Goal: Information Seeking & Learning: Learn about a topic

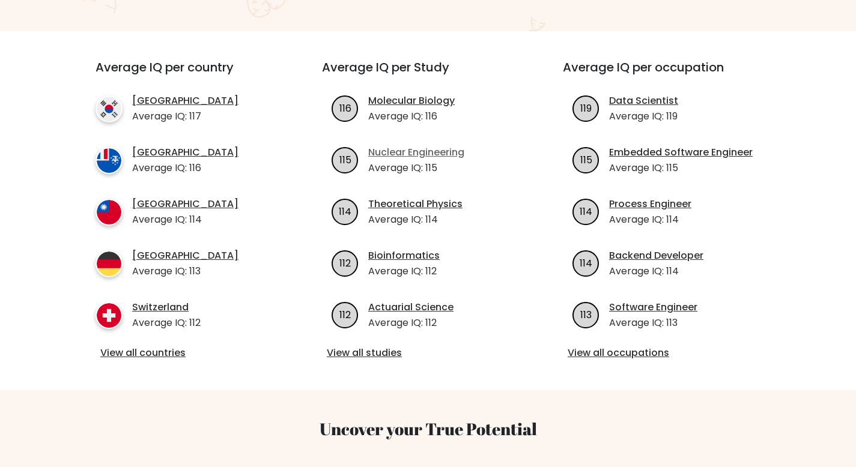
scroll to position [425, 0]
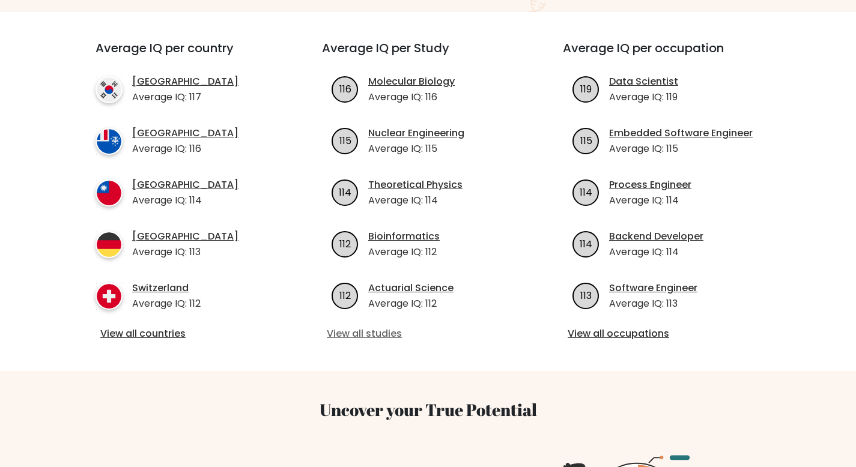
click at [361, 327] on link "View all studies" at bounding box center [428, 334] width 202 height 14
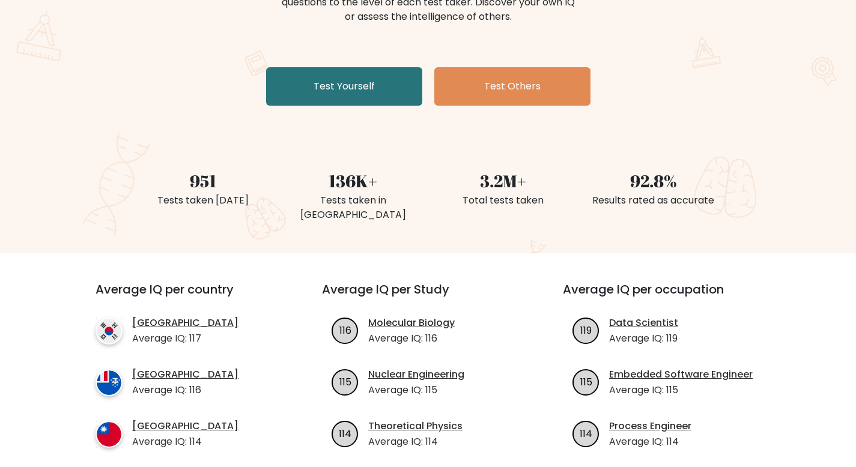
scroll to position [419, 0]
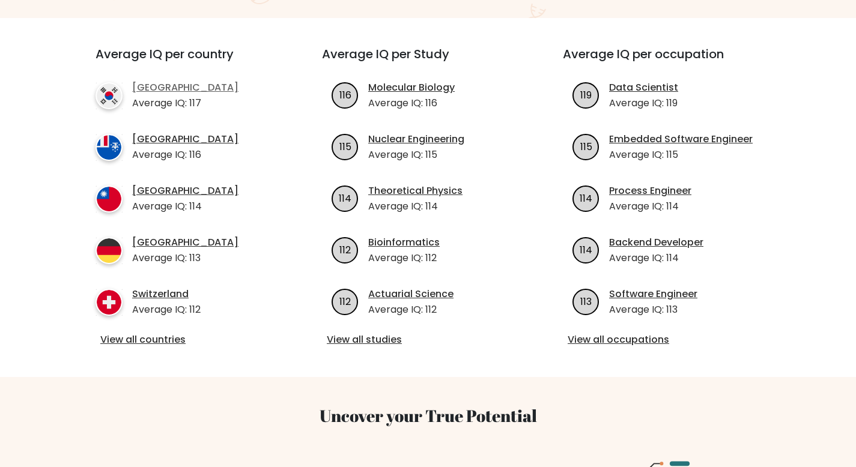
click at [163, 81] on link "[GEOGRAPHIC_DATA]" at bounding box center [185, 88] width 106 height 14
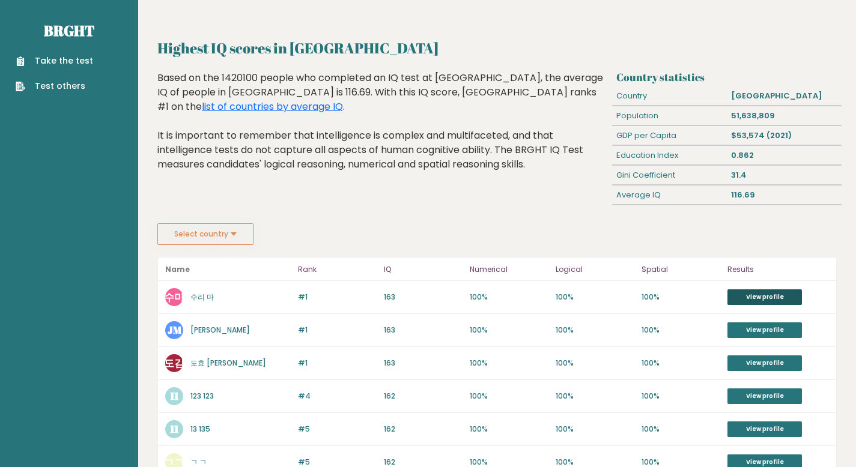
click at [747, 299] on link "View profile" at bounding box center [765, 298] width 74 height 16
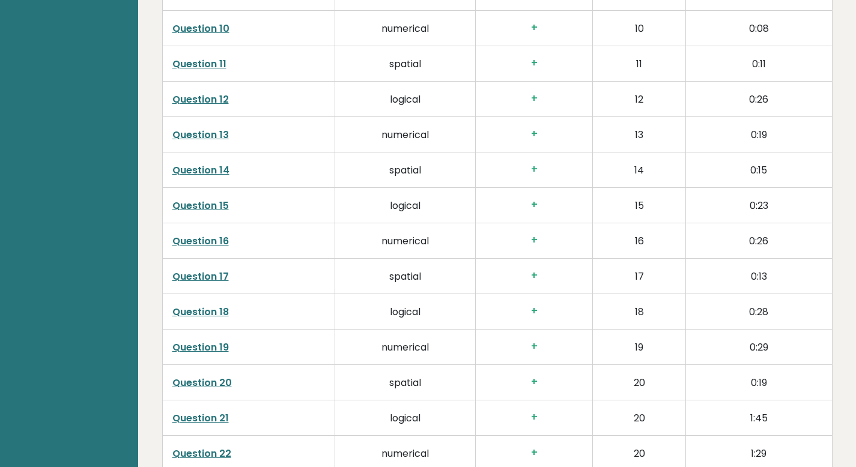
scroll to position [2062, 0]
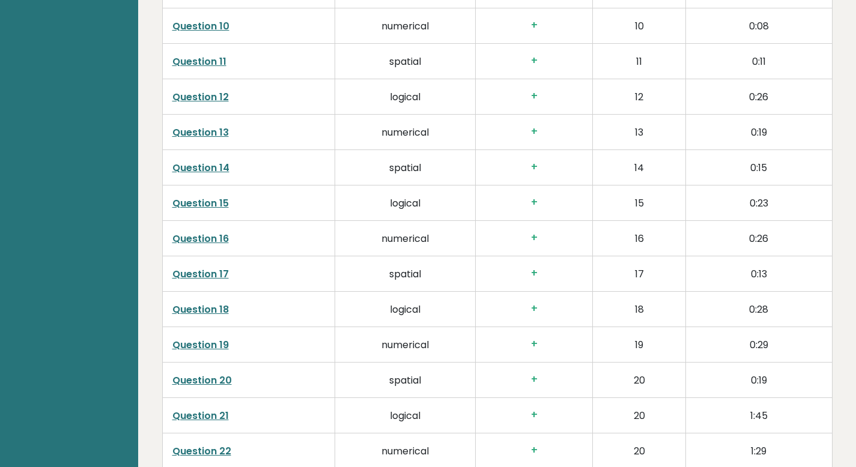
click at [230, 202] on td "Question 15" at bounding box center [248, 203] width 172 height 35
click at [225, 203] on link "Question 15" at bounding box center [200, 203] width 56 height 14
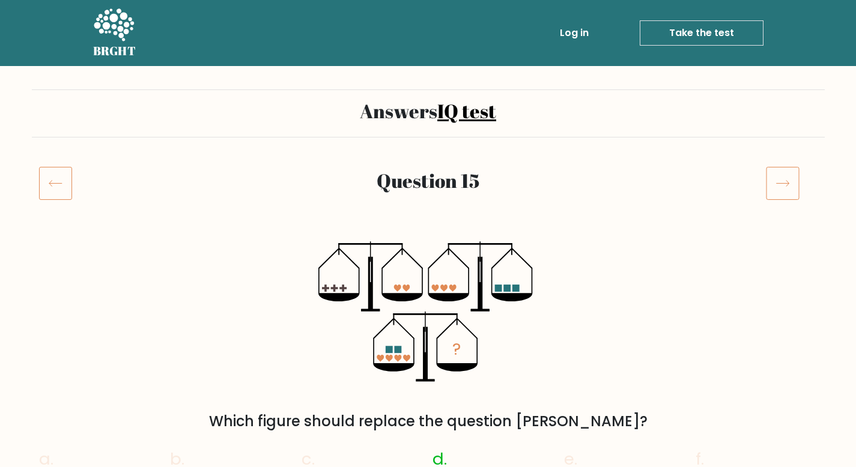
click at [65, 189] on icon at bounding box center [55, 183] width 33 height 34
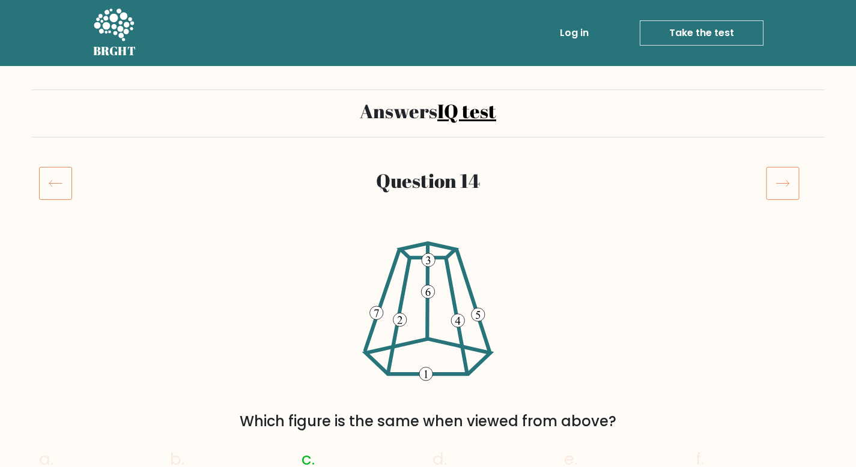
click at [59, 177] on icon at bounding box center [55, 183] width 33 height 34
click at [121, 28] on icon at bounding box center [114, 24] width 40 height 32
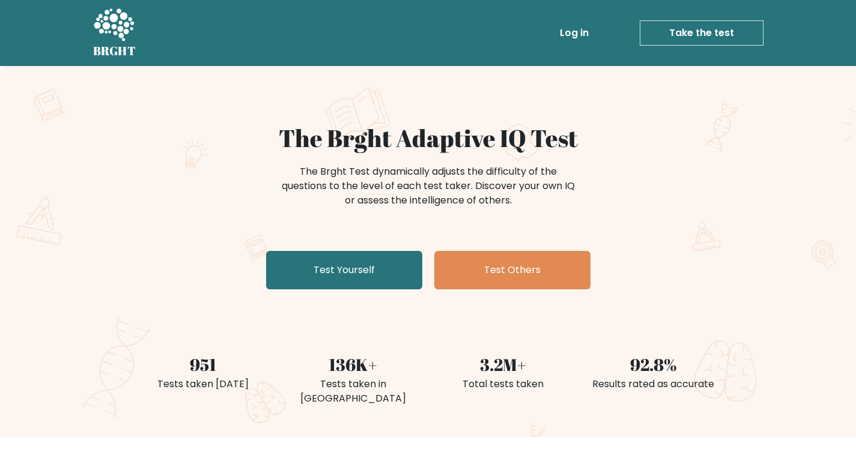
click at [583, 31] on link "Log in" at bounding box center [574, 33] width 38 height 24
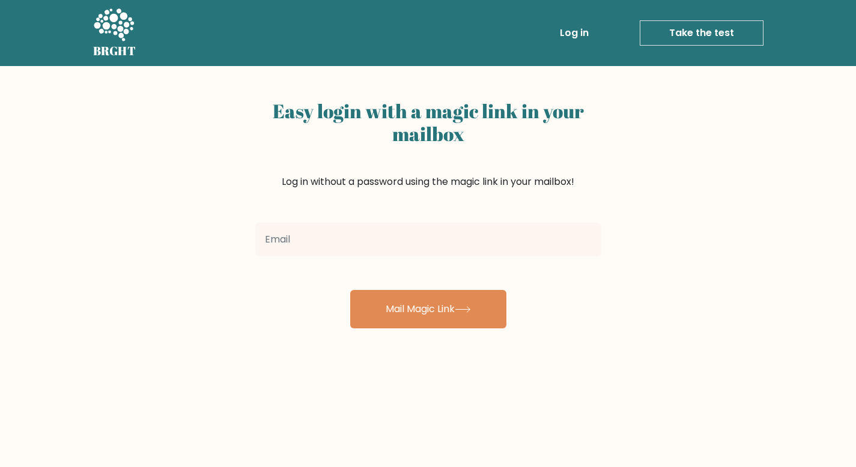
click at [82, 33] on nav "BRGHT BRGHT Log in Take the test Take the test" at bounding box center [428, 33] width 856 height 66
click at [102, 40] on icon at bounding box center [113, 26] width 41 height 36
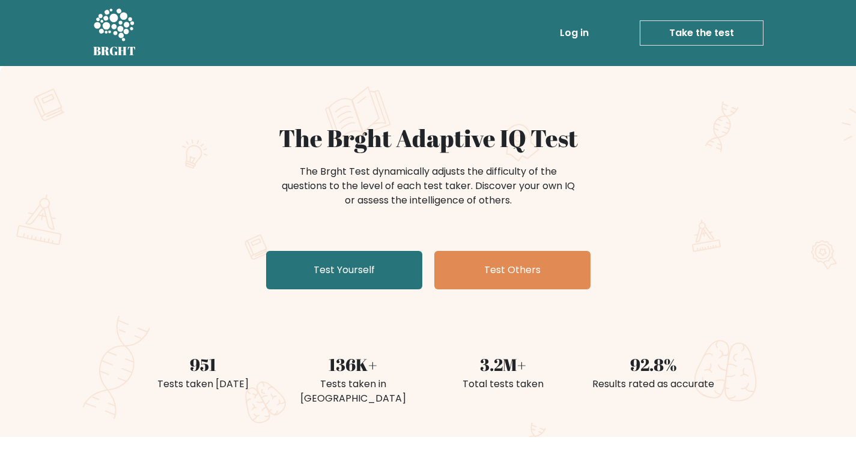
click at [705, 23] on link "Take the test" at bounding box center [702, 32] width 124 height 25
